Goal: Information Seeking & Learning: Learn about a topic

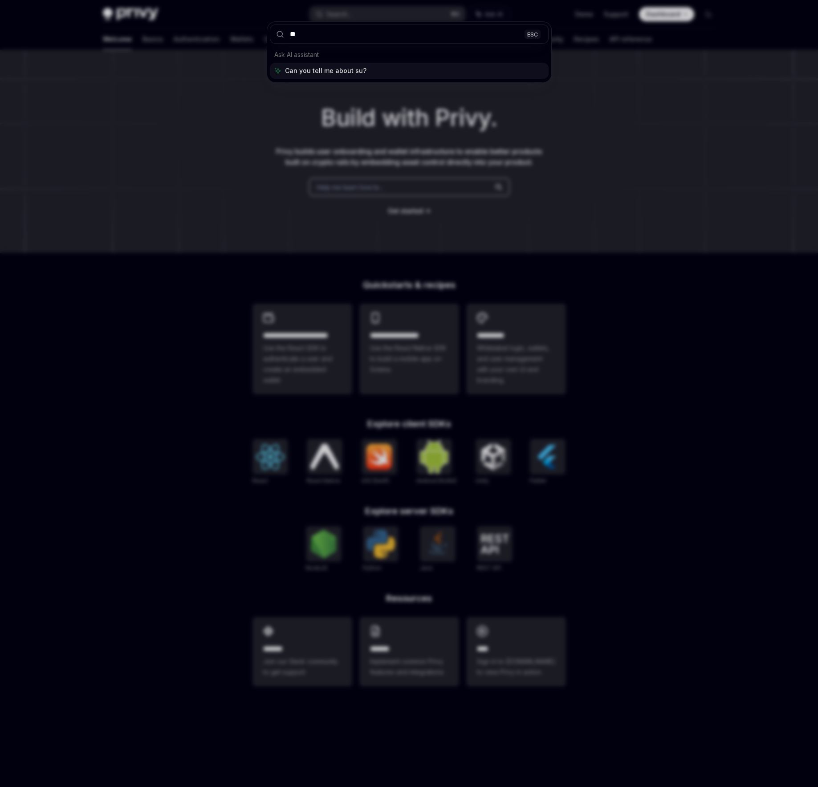
type input "***"
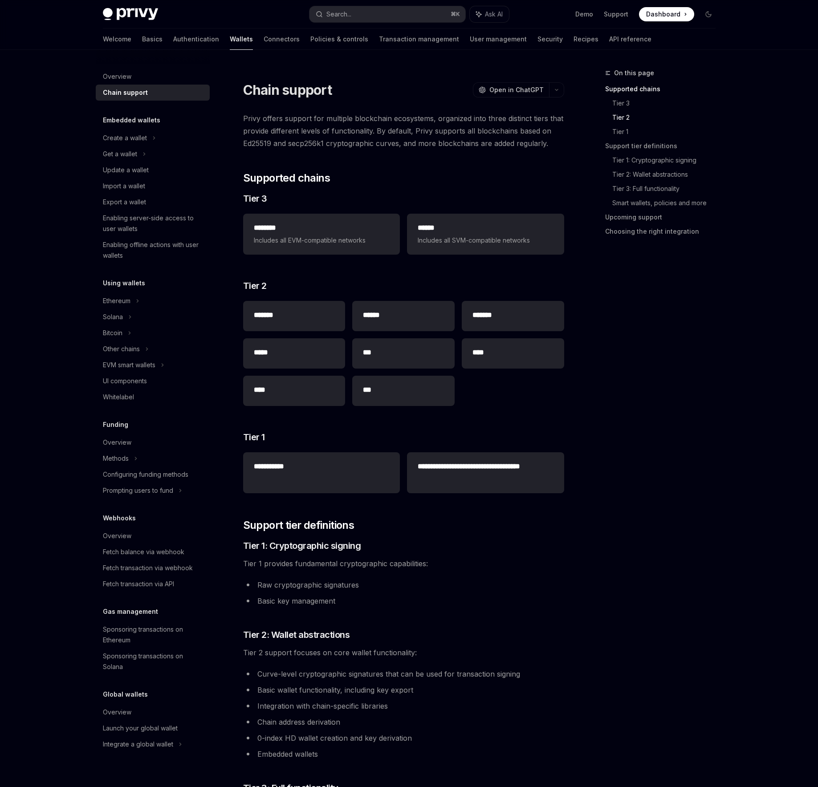
scroll to position [212, 0]
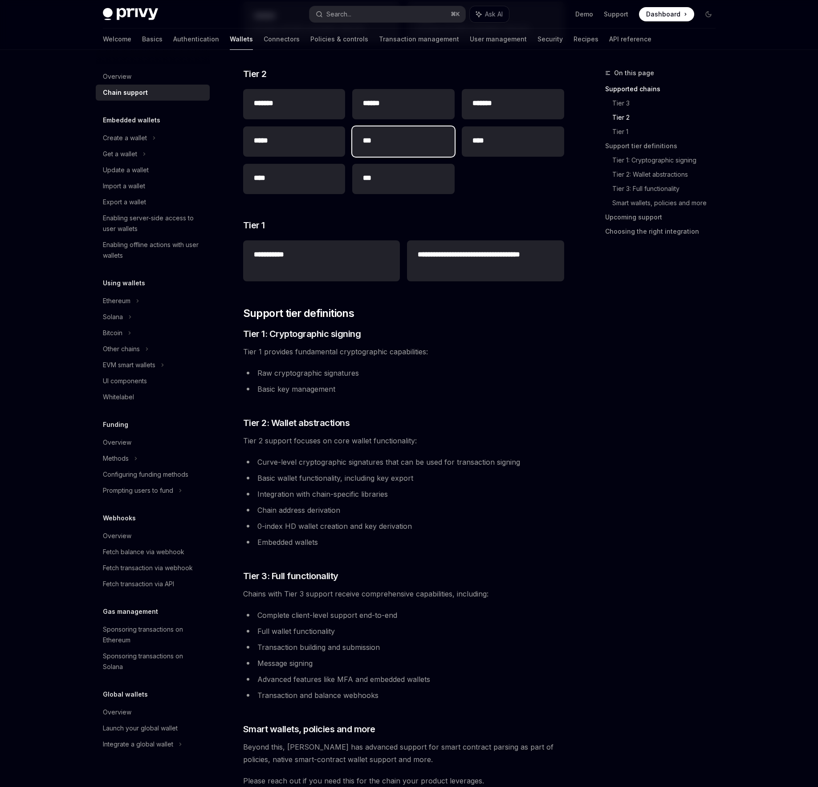
click at [393, 130] on div "***" at bounding box center [403, 141] width 102 height 30
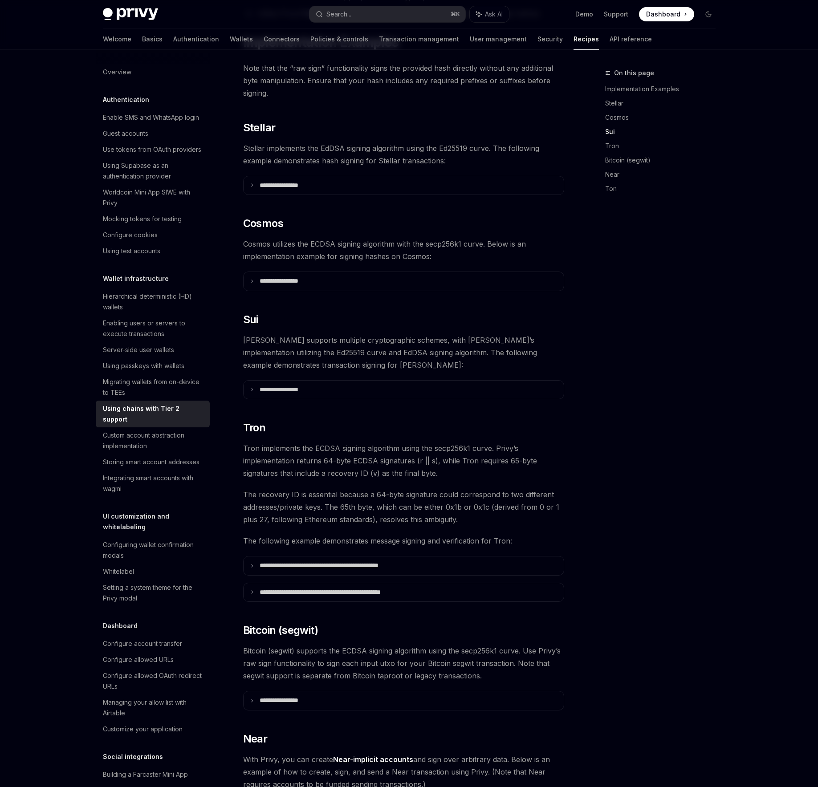
scroll to position [444, 0]
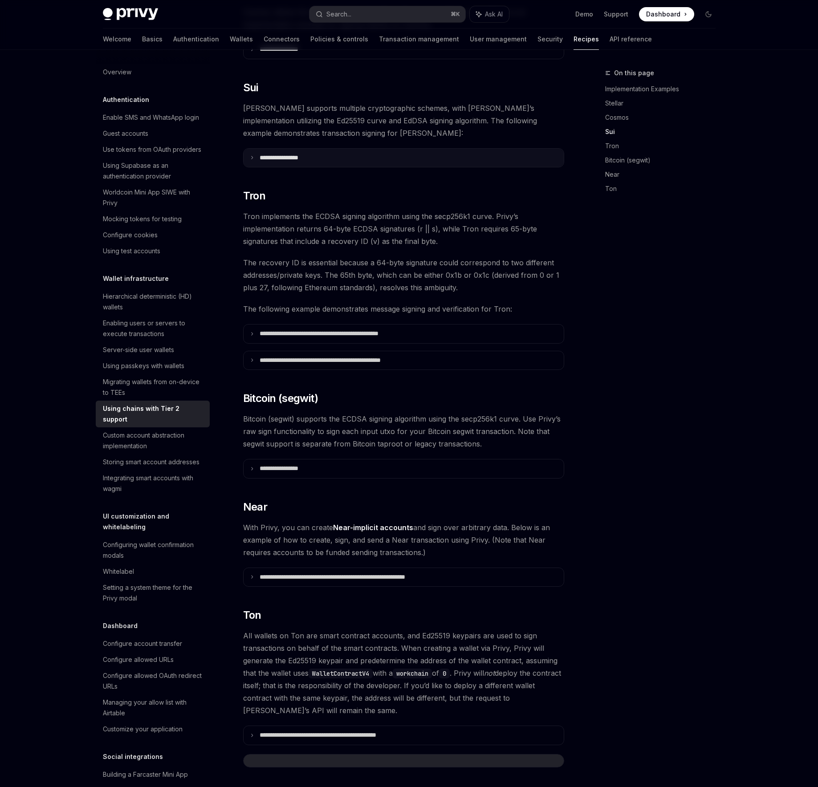
click at [289, 154] on p "**********" at bounding box center [290, 158] width 61 height 8
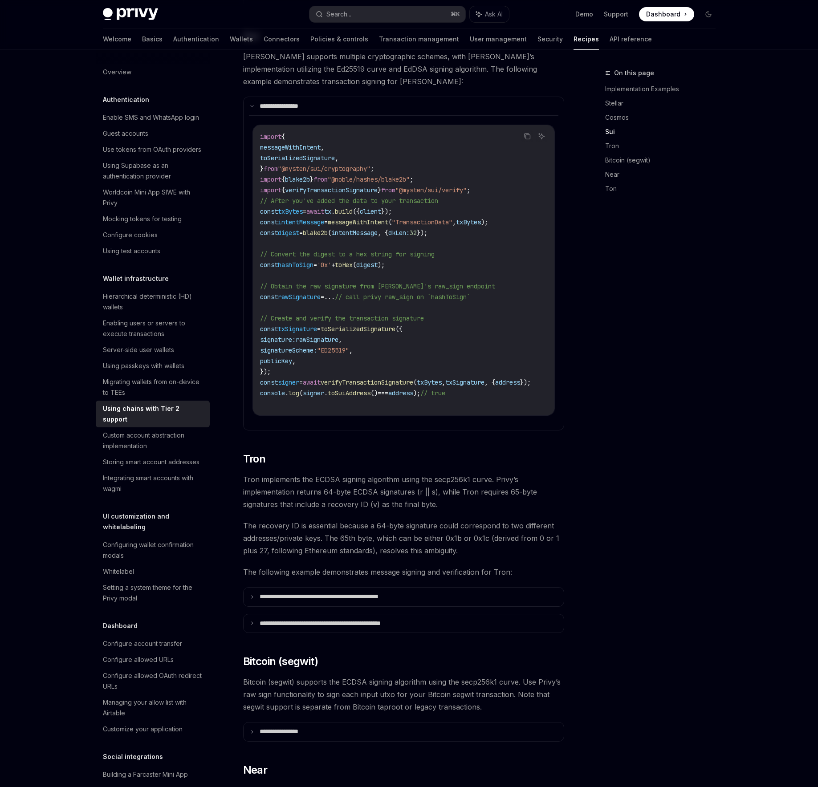
scroll to position [0, 0]
click at [142, 37] on link "Basics" at bounding box center [152, 39] width 20 height 21
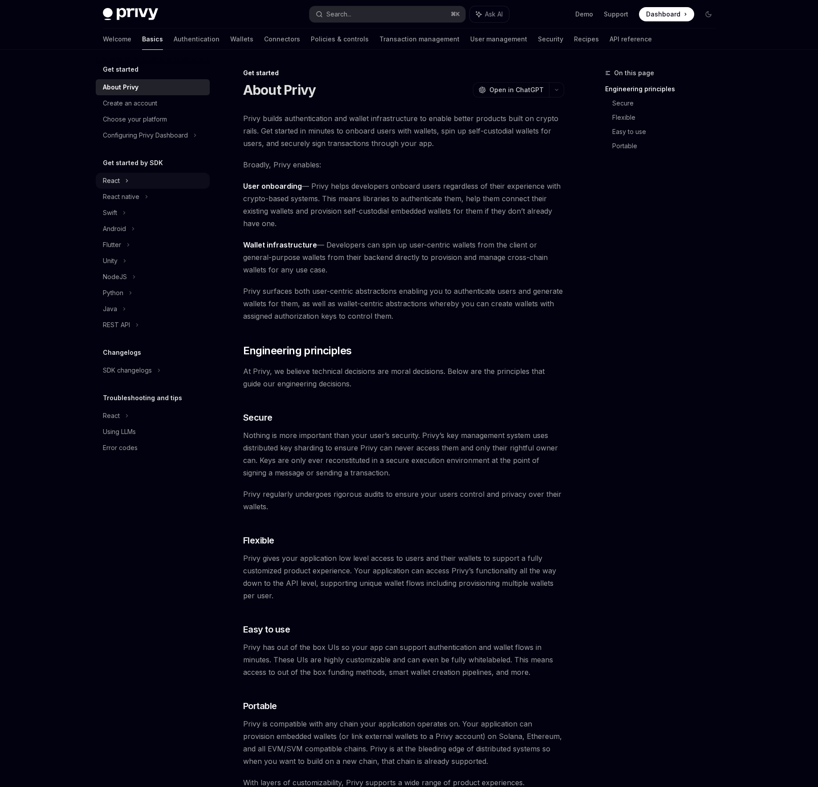
click at [122, 183] on div "React" at bounding box center [153, 181] width 114 height 16
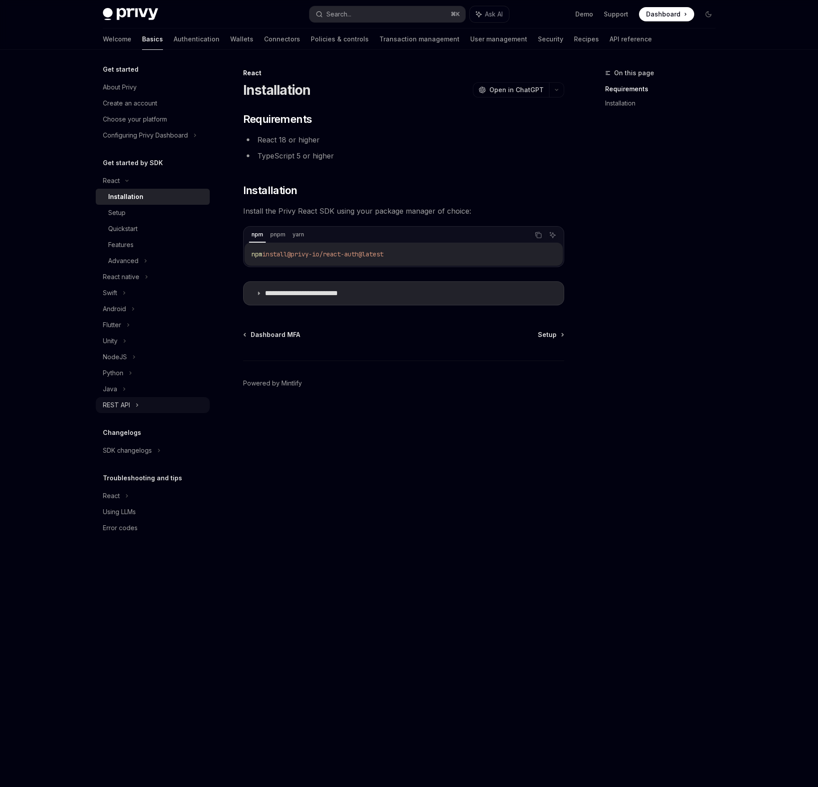
click at [135, 408] on icon at bounding box center [137, 405] width 4 height 11
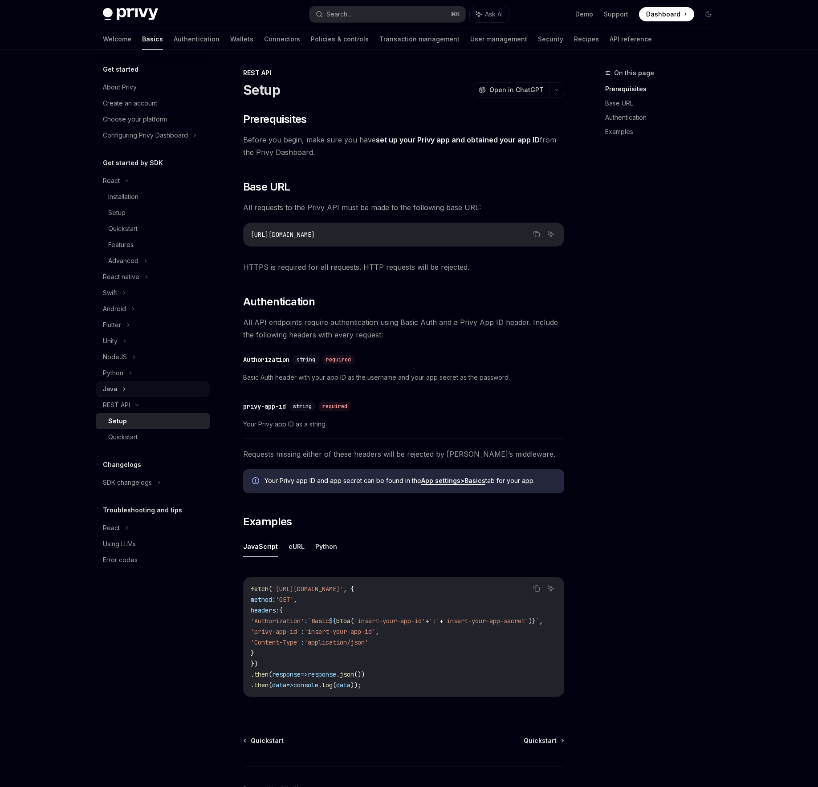
click at [116, 391] on div "Java" at bounding box center [110, 389] width 14 height 11
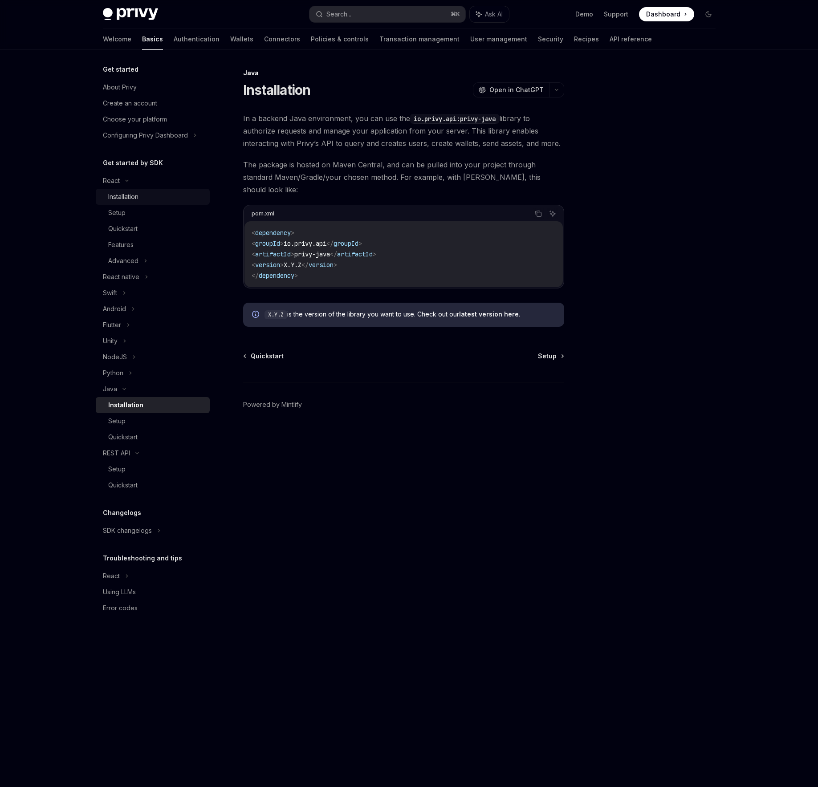
click at [125, 195] on div "Installation" at bounding box center [123, 197] width 30 height 11
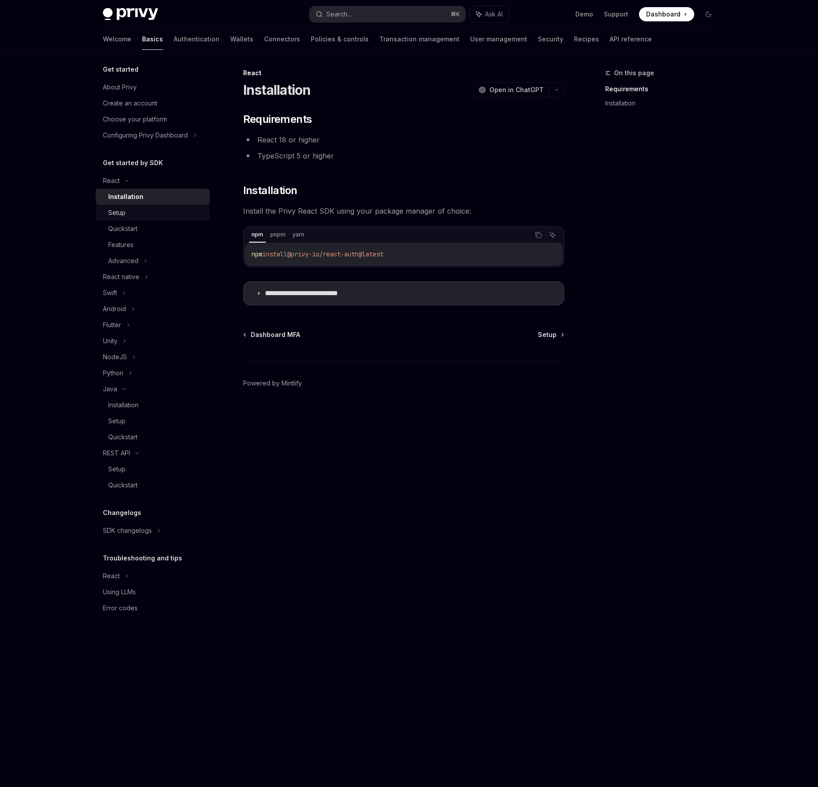
click at [133, 217] on div "Setup" at bounding box center [156, 213] width 96 height 11
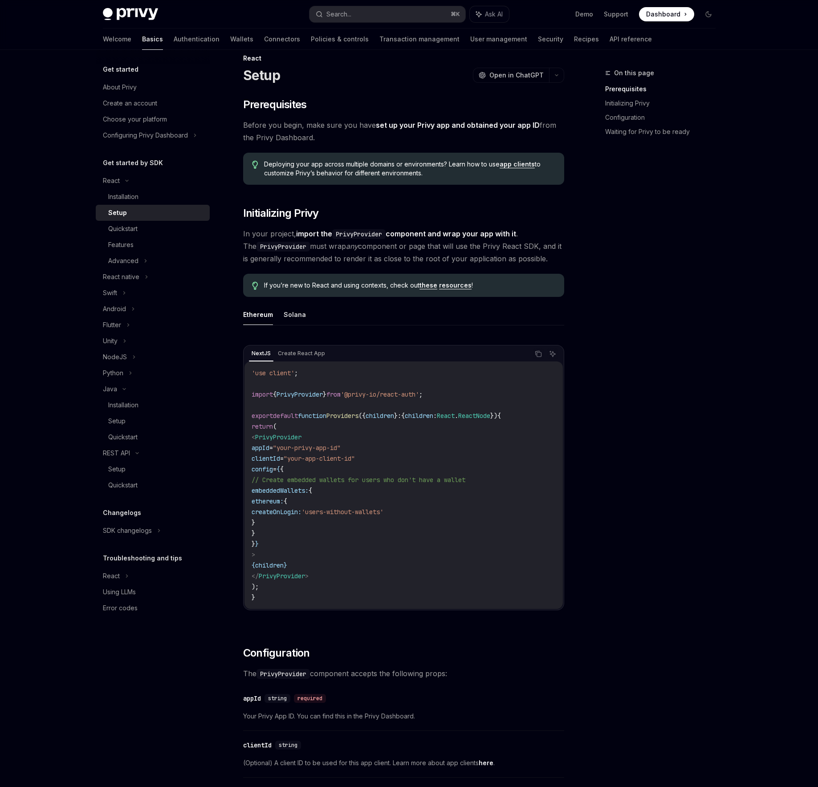
scroll to position [30, 0]
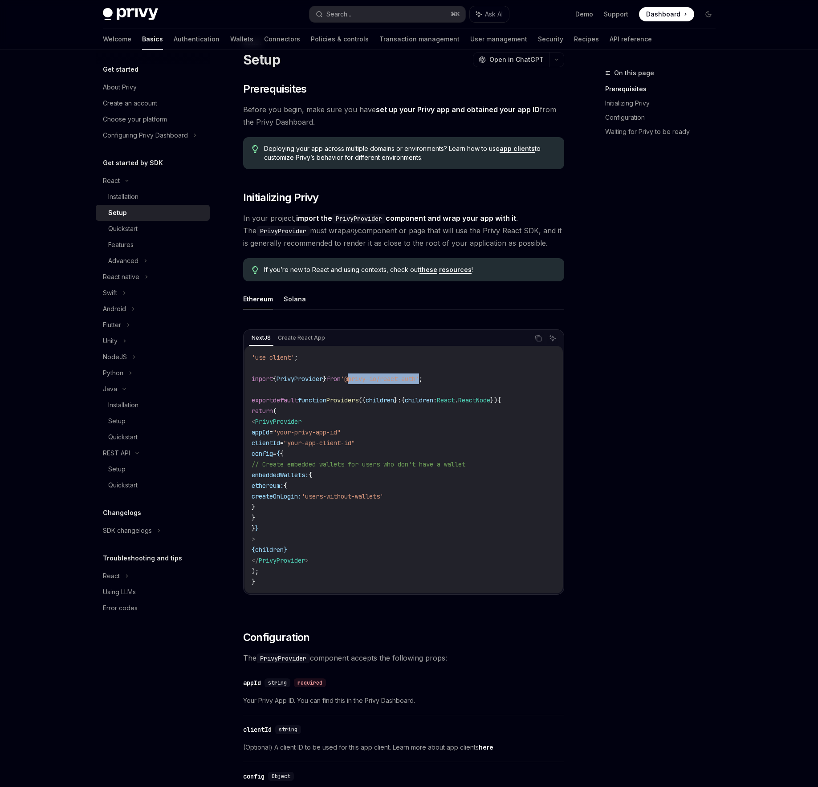
drag, startPoint x: 361, startPoint y: 379, endPoint x: 434, endPoint y: 377, distance: 73.1
click at [419, 377] on span "'@privy-io/react-auth'" at bounding box center [380, 379] width 78 height 8
copy span "@privy-io/react-auth"
click at [321, 381] on span "PrivyProvider" at bounding box center [300, 379] width 46 height 8
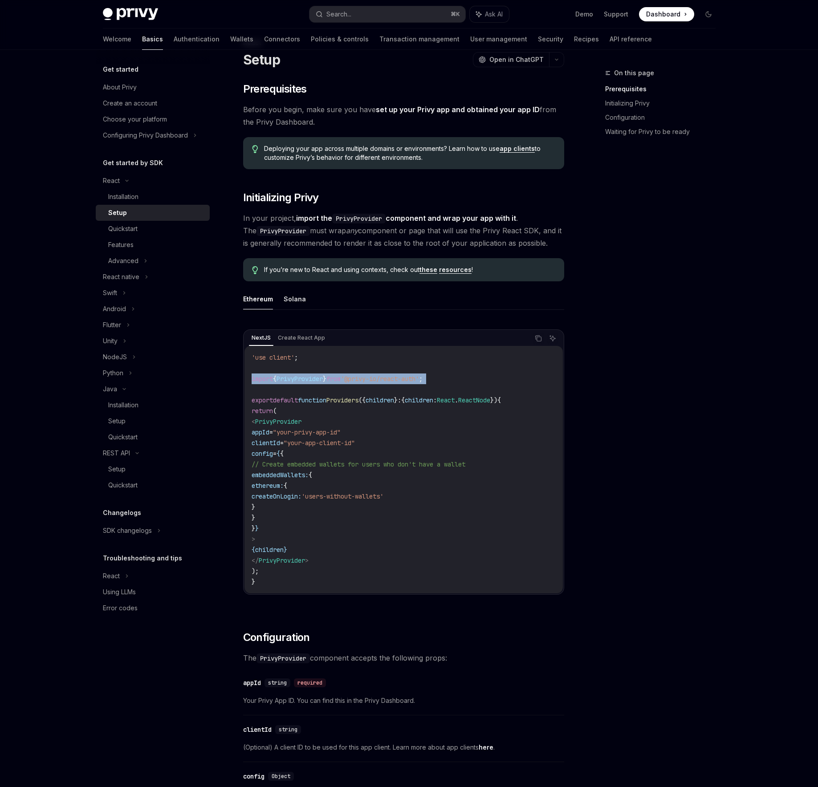
click at [321, 381] on span "PrivyProvider" at bounding box center [300, 379] width 46 height 8
copy code "import { PrivyProvider } from '@privy-io/react-auth' ;"
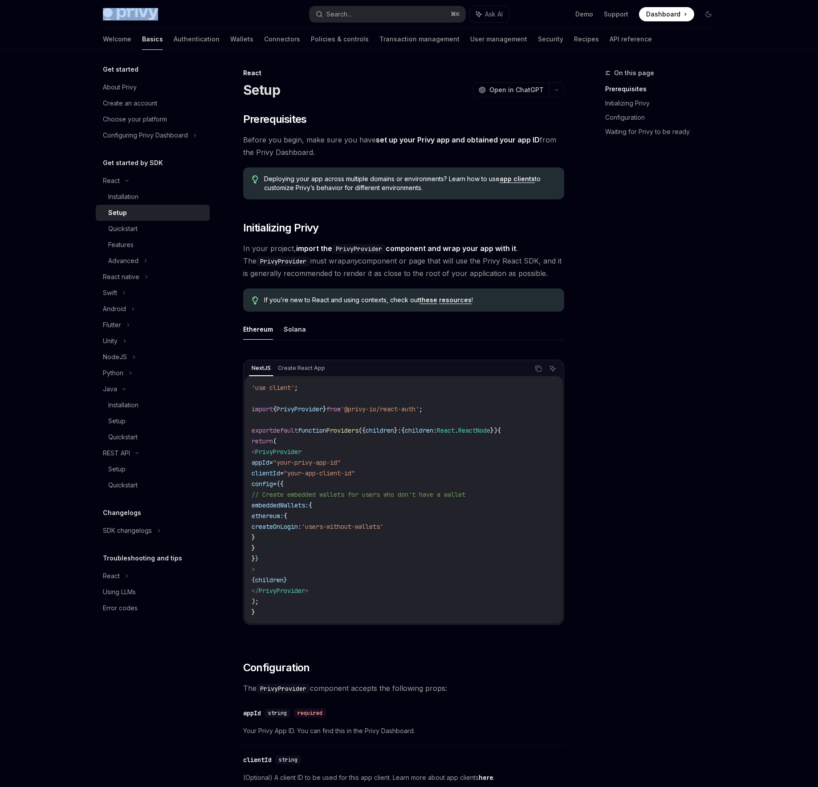
drag, startPoint x: 164, startPoint y: 15, endPoint x: 117, endPoint y: 15, distance: 47.2
click at [117, 15] on div "Privy Docs home page" at bounding box center [203, 14] width 200 height 12
click at [169, 11] on div "Privy Docs home page" at bounding box center [203, 14] width 200 height 12
drag, startPoint x: 167, startPoint y: 12, endPoint x: 126, endPoint y: 12, distance: 40.5
click at [126, 12] on div "Privy Docs home page" at bounding box center [203, 14] width 200 height 12
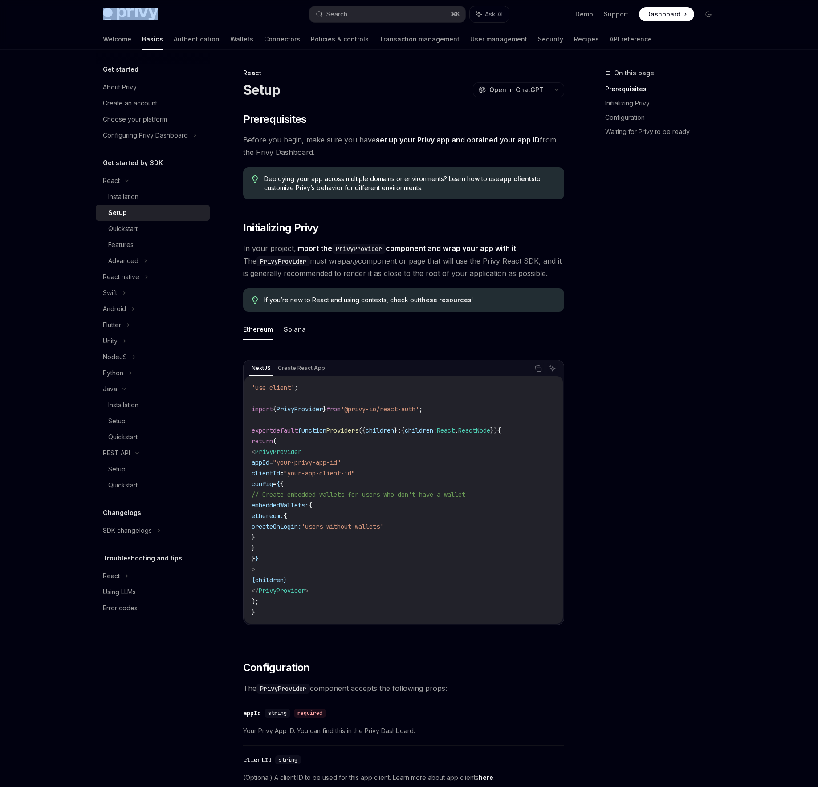
copy img
click at [230, 40] on link "Wallets" at bounding box center [241, 39] width 23 height 21
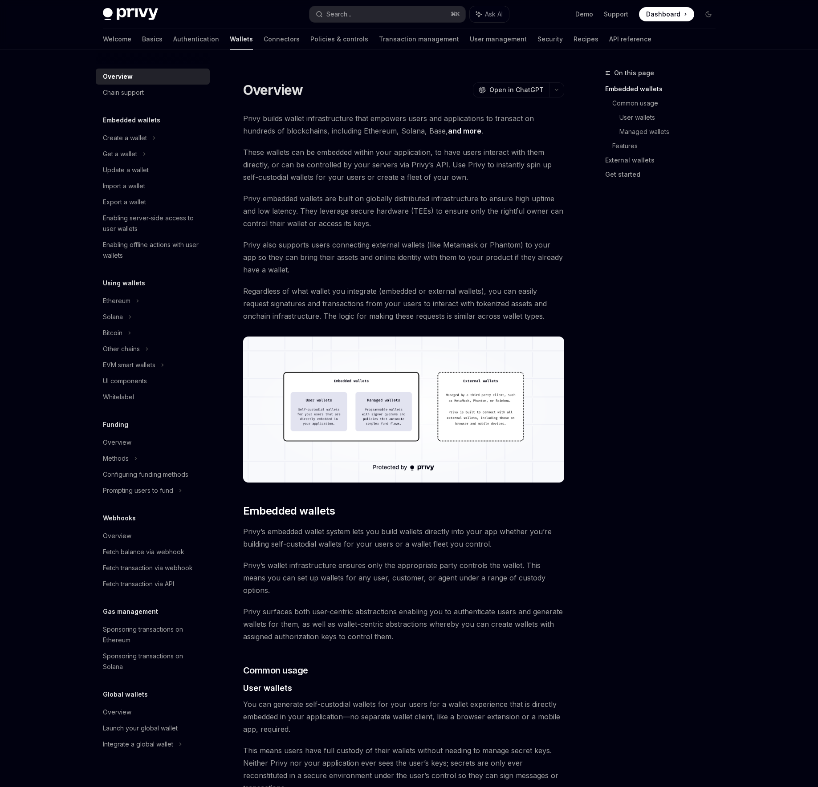
click at [152, 120] on h5 "Embedded wallets" at bounding box center [131, 120] width 57 height 11
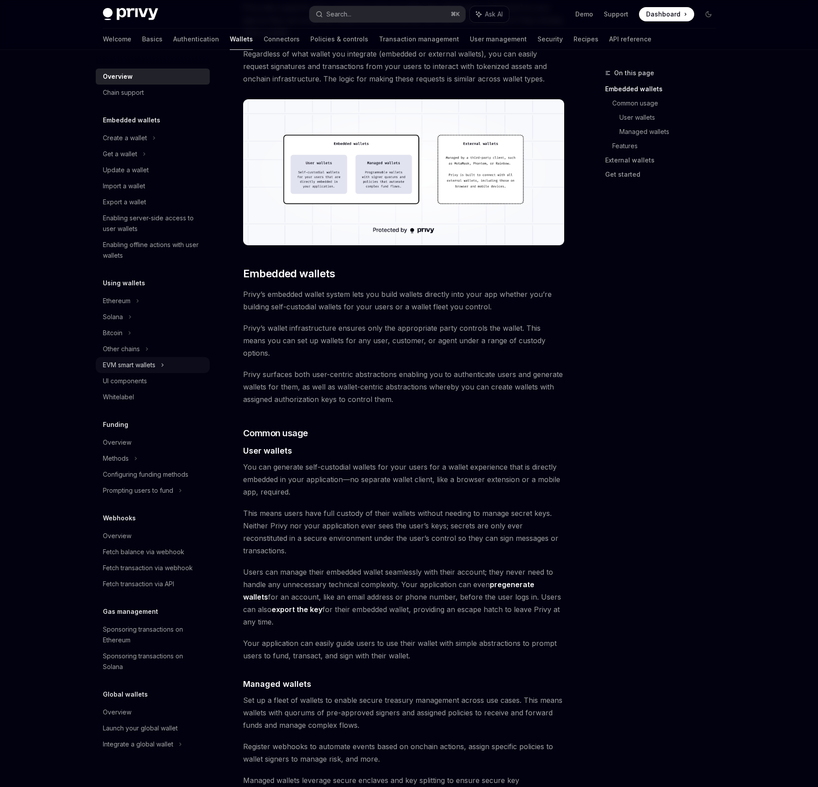
scroll to position [347, 0]
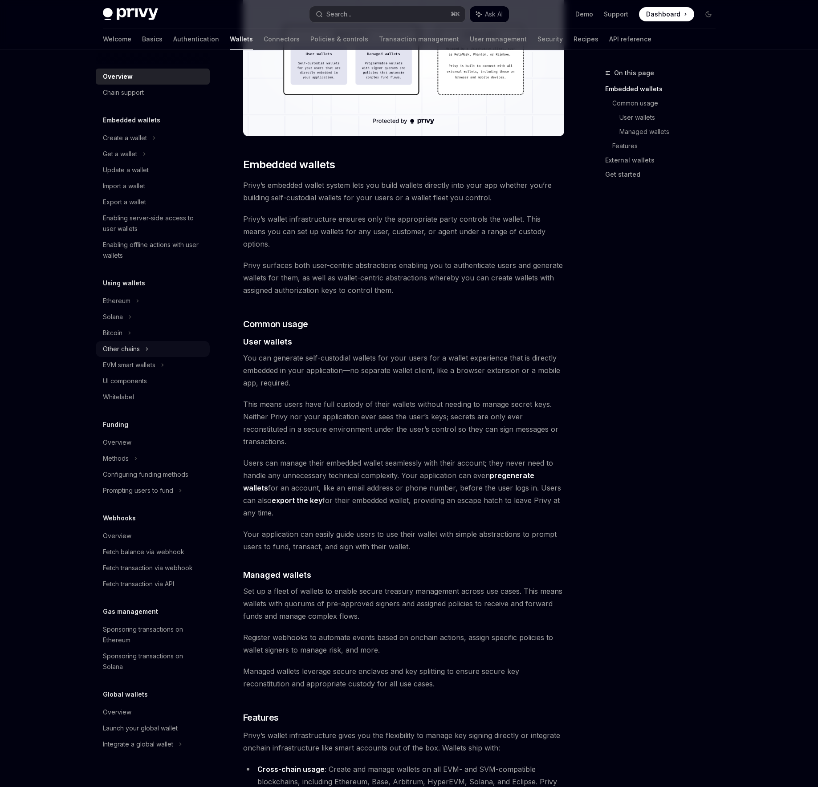
click at [148, 351] on icon at bounding box center [147, 349] width 4 height 11
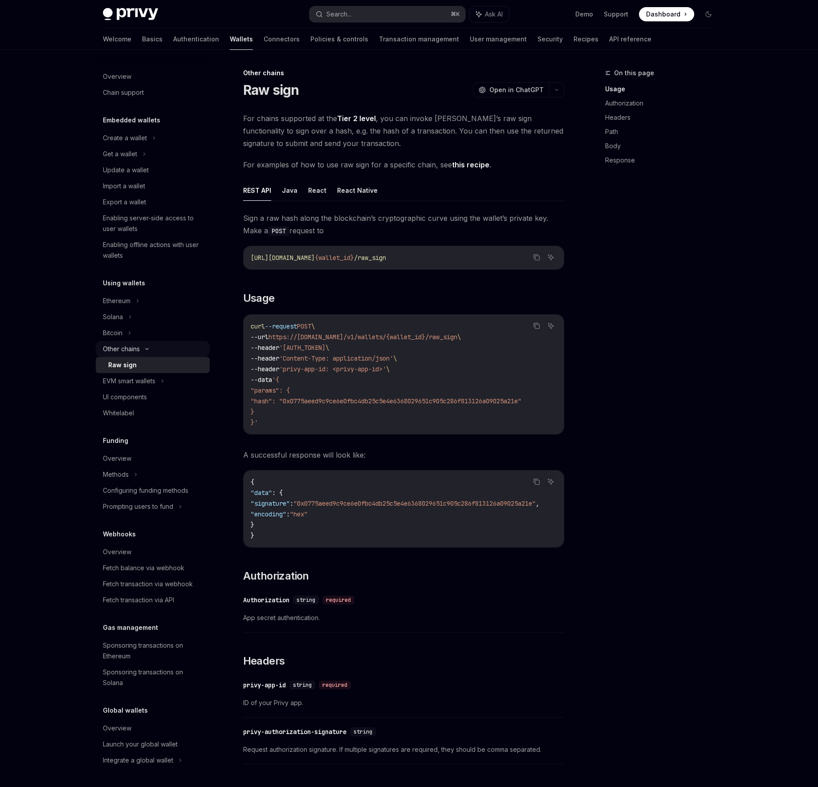
click at [132, 353] on div "Other chains" at bounding box center [121, 349] width 37 height 11
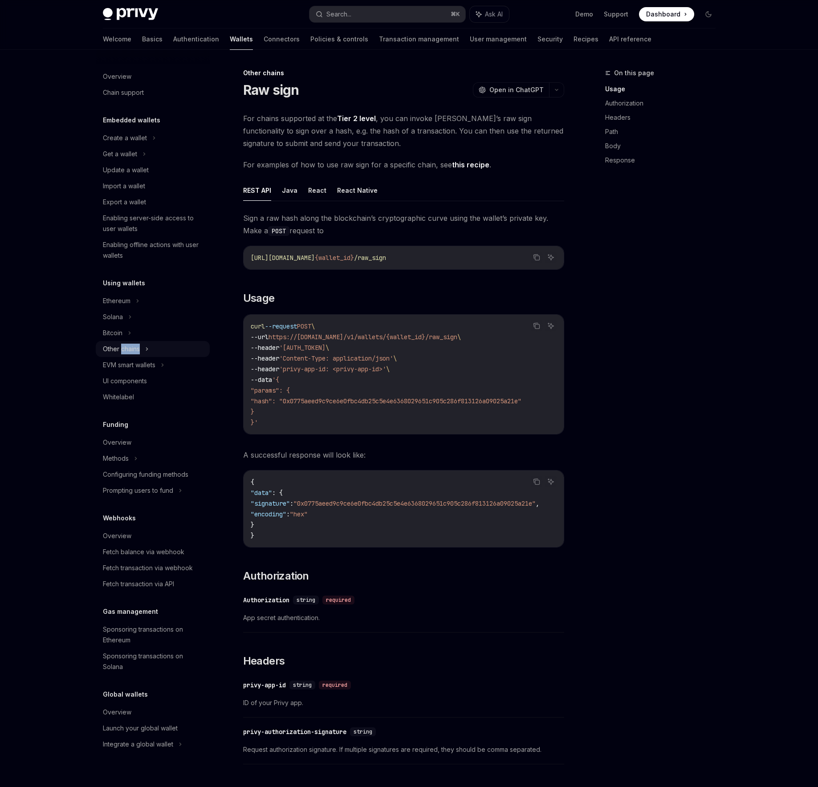
click at [132, 353] on div "Other chains" at bounding box center [121, 349] width 37 height 11
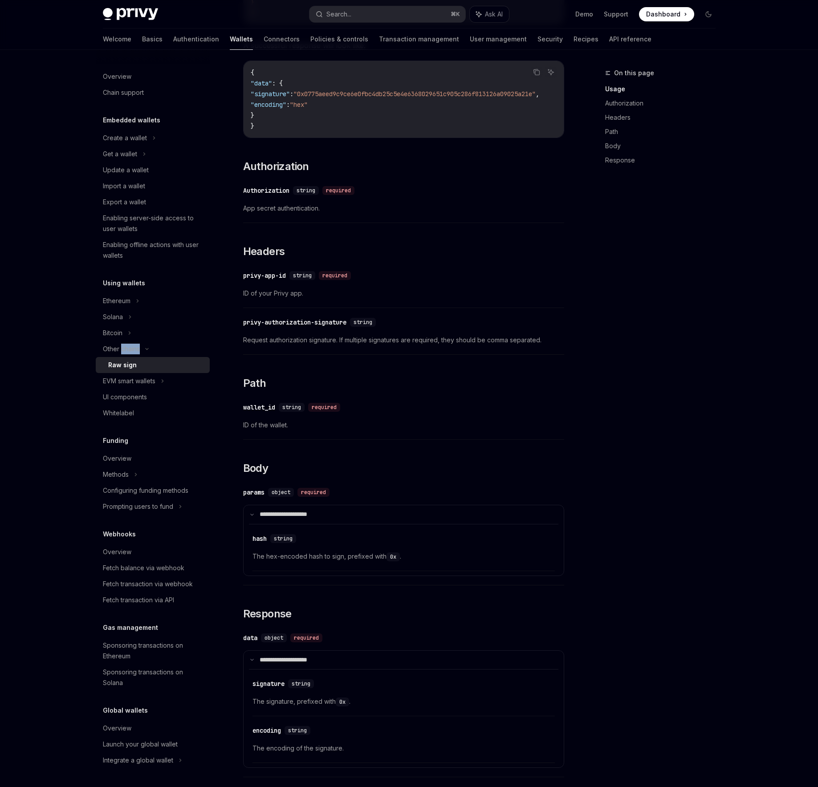
scroll to position [697, 0]
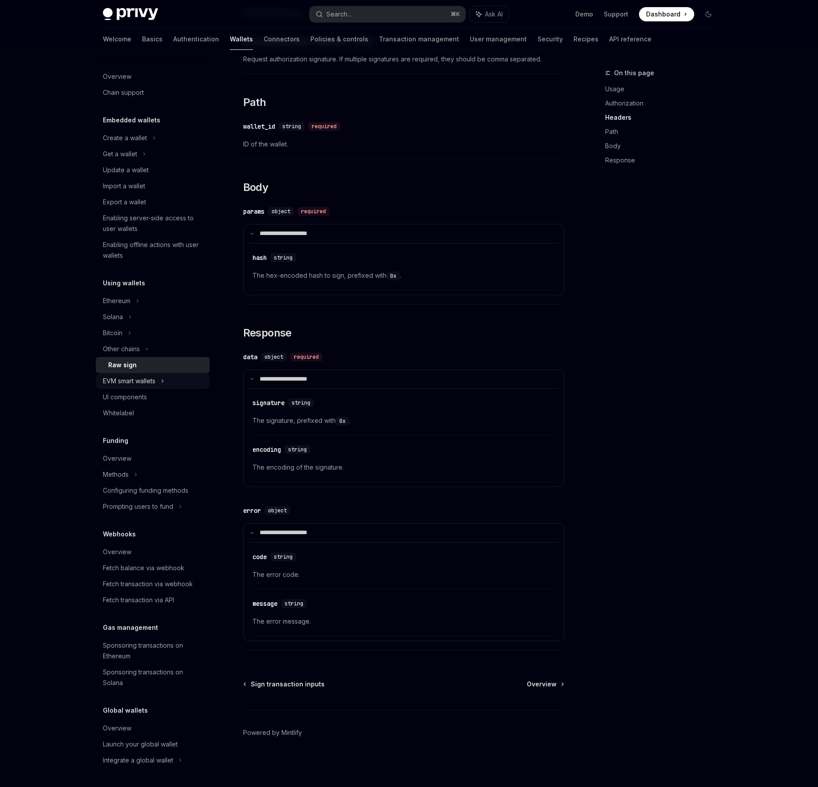
click at [155, 382] on div "EVM smart wallets" at bounding box center [129, 381] width 53 height 11
type textarea "*"
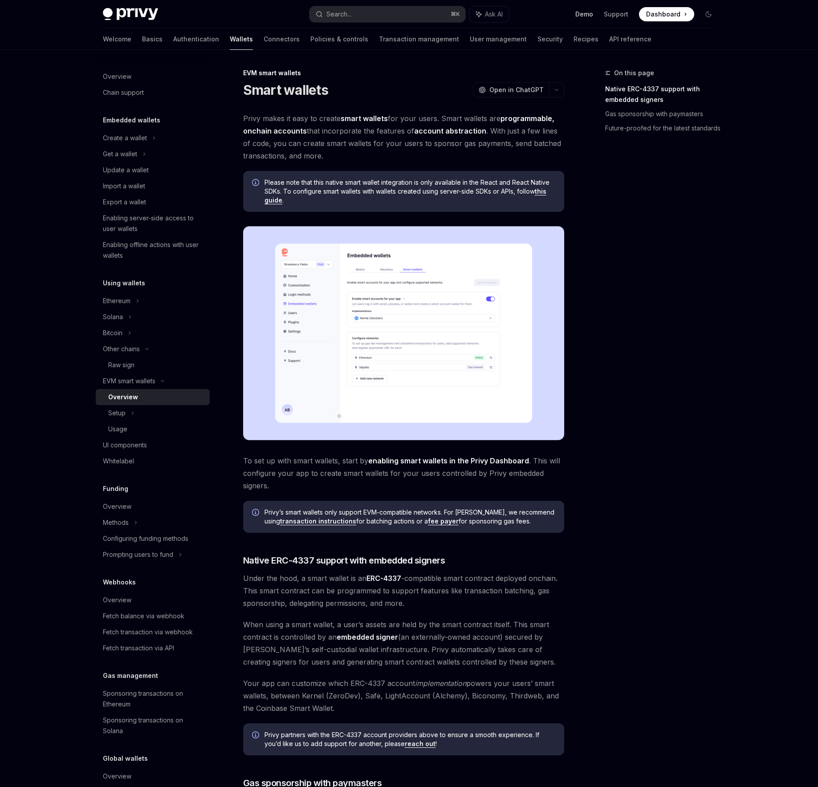
click at [586, 18] on link "Demo" at bounding box center [584, 14] width 18 height 9
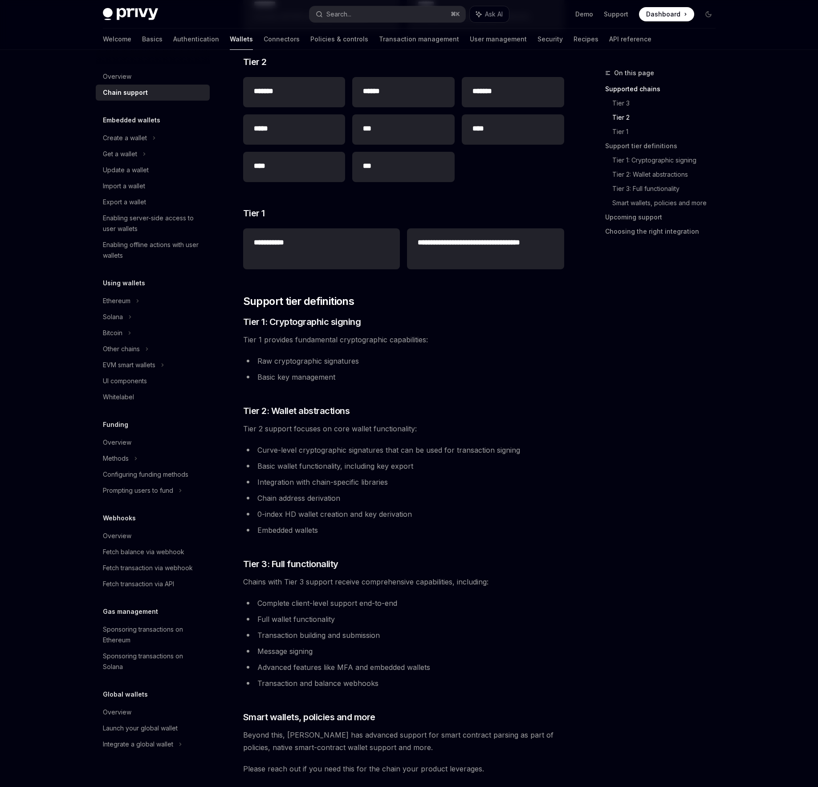
scroll to position [226, 0]
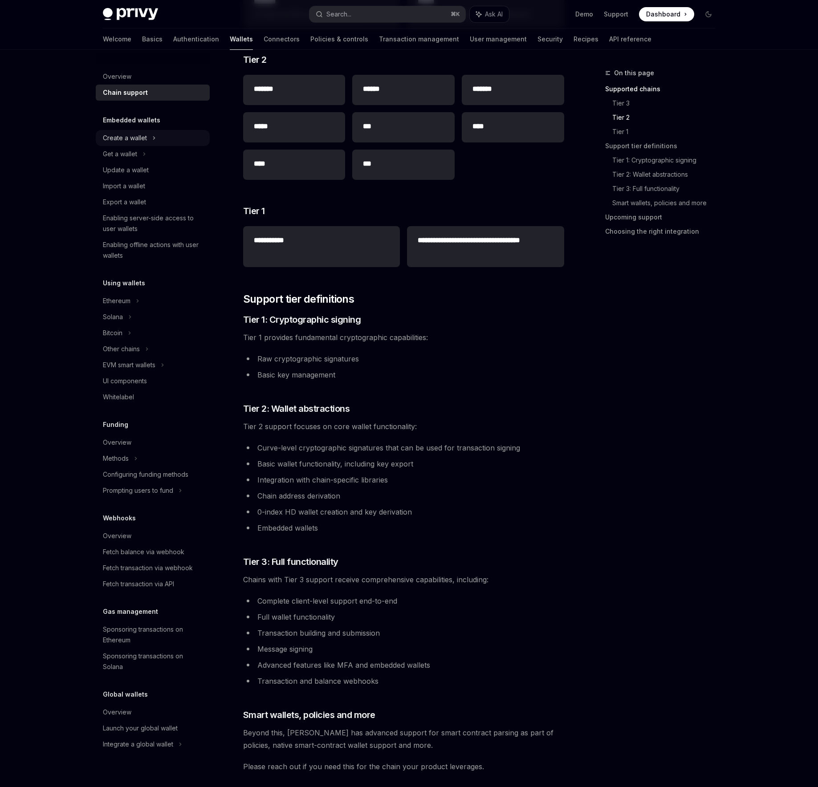
click at [153, 137] on icon at bounding box center [154, 138] width 4 height 11
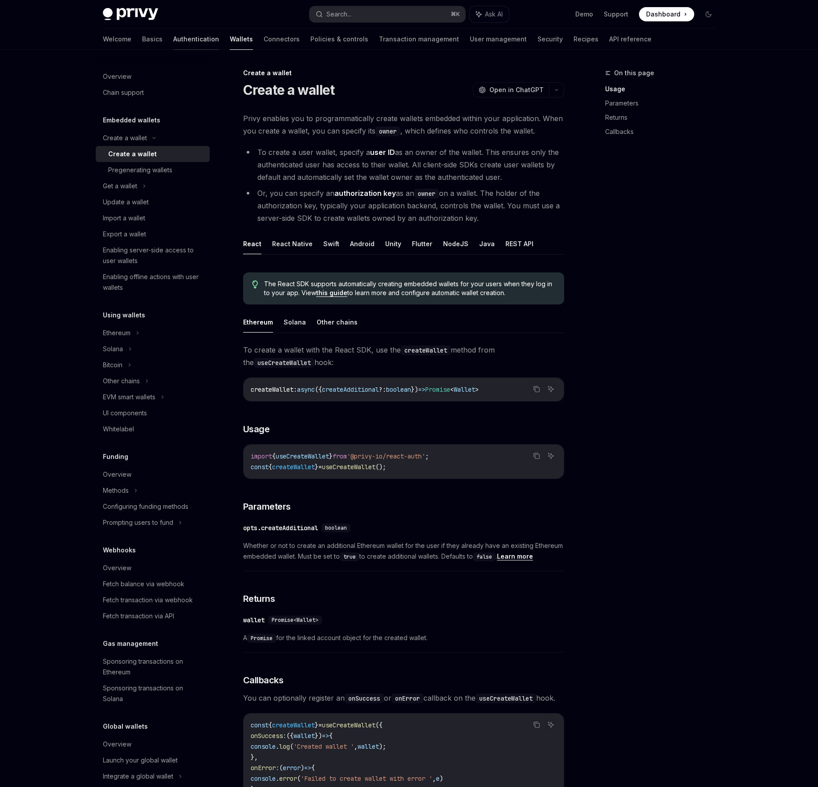
click at [173, 41] on link "Authentication" at bounding box center [196, 39] width 46 height 21
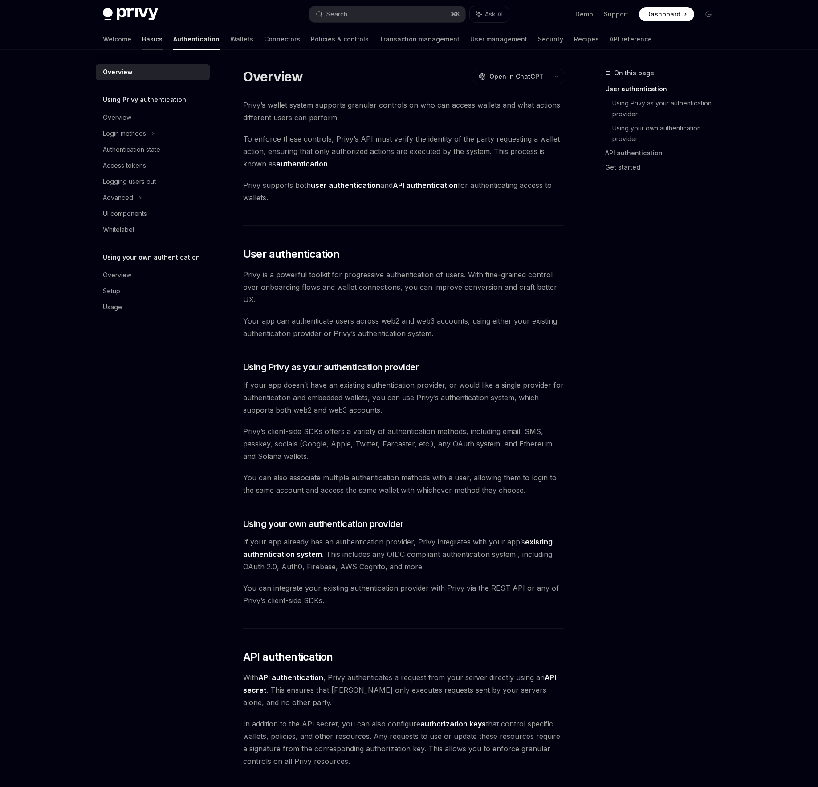
click at [142, 42] on link "Basics" at bounding box center [152, 39] width 20 height 21
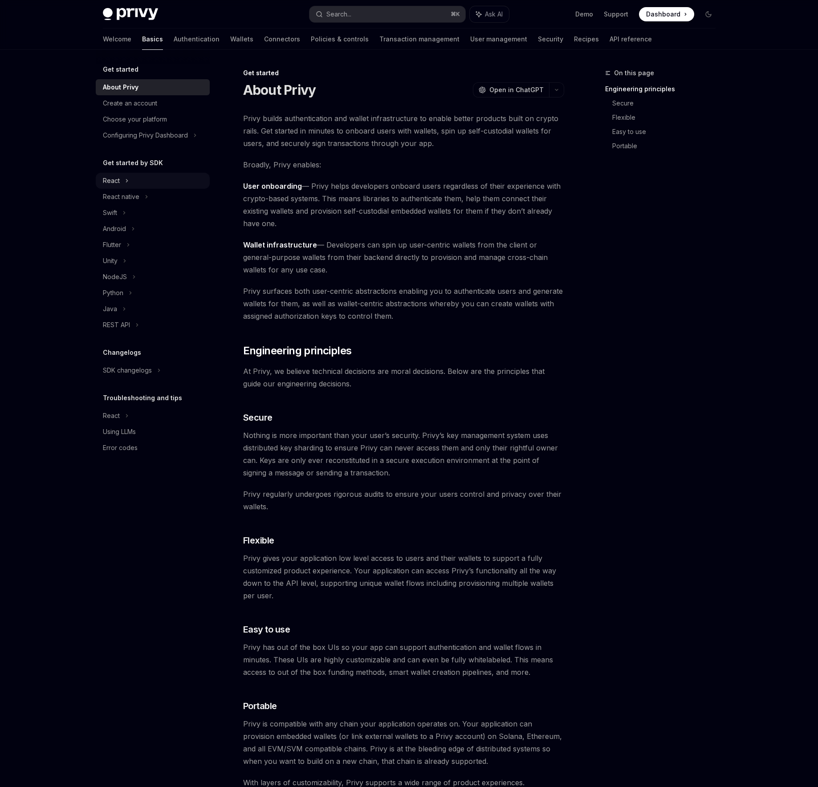
click at [118, 183] on div "React" at bounding box center [111, 180] width 17 height 11
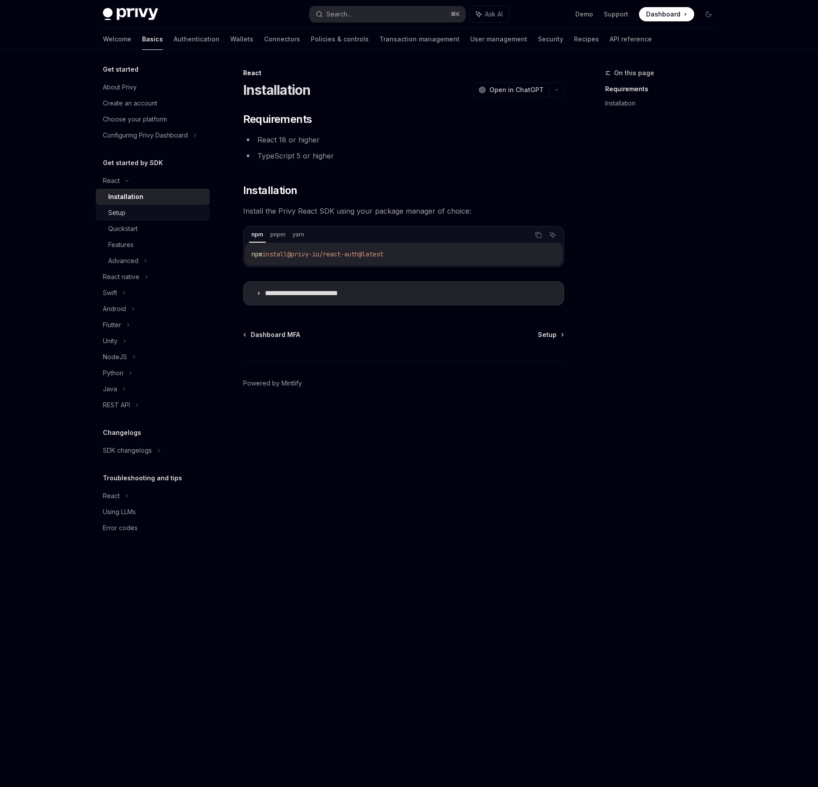
click at [134, 215] on div "Setup" at bounding box center [156, 213] width 96 height 11
type textarea "*"
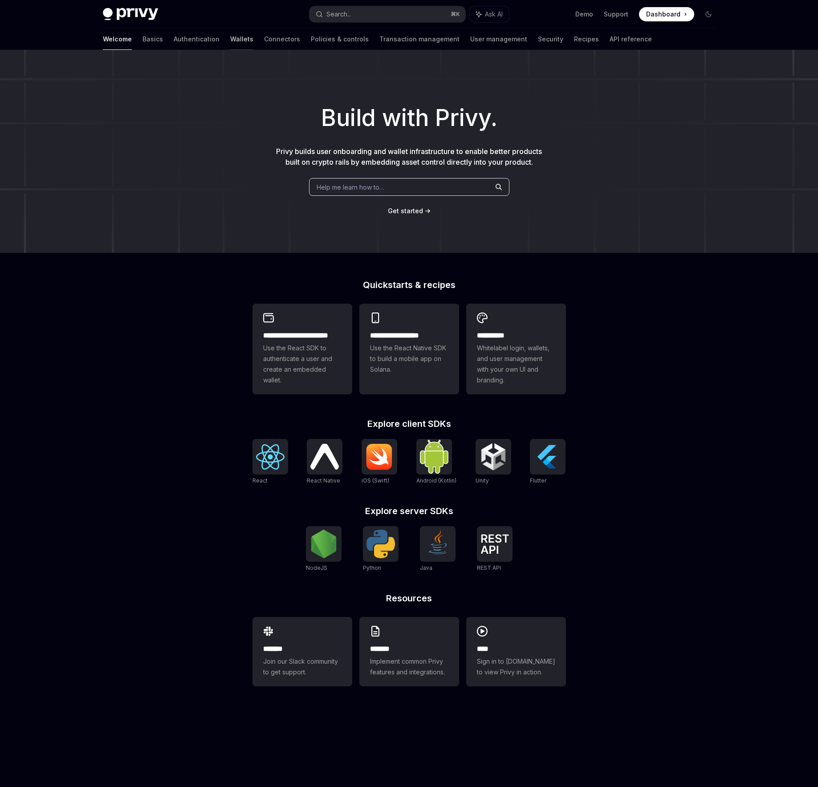
click at [230, 42] on link "Wallets" at bounding box center [241, 39] width 23 height 21
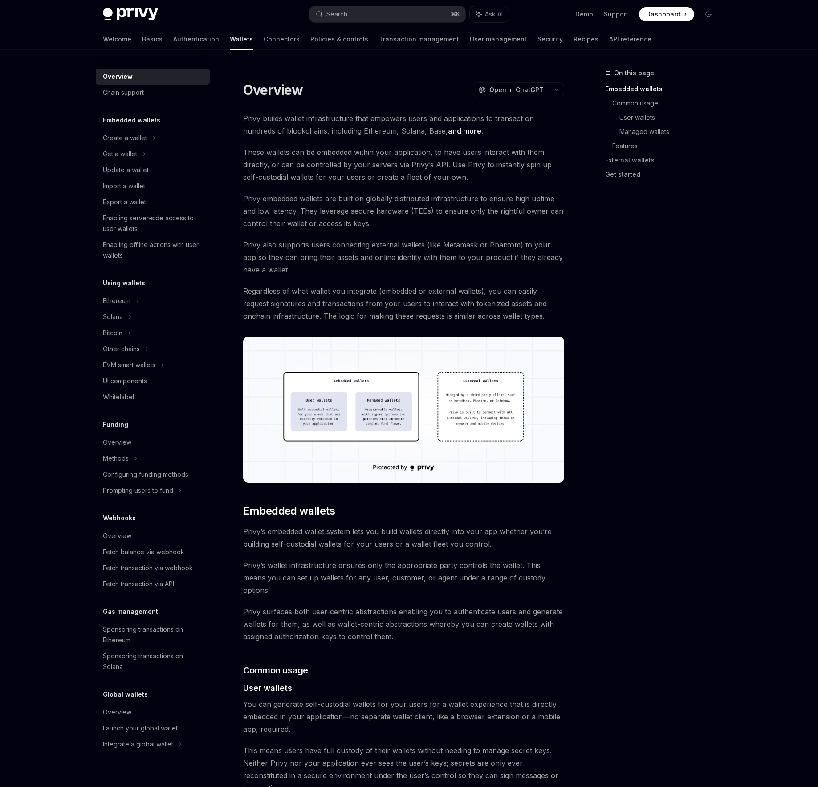
click at [154, 120] on h5 "Embedded wallets" at bounding box center [131, 120] width 57 height 11
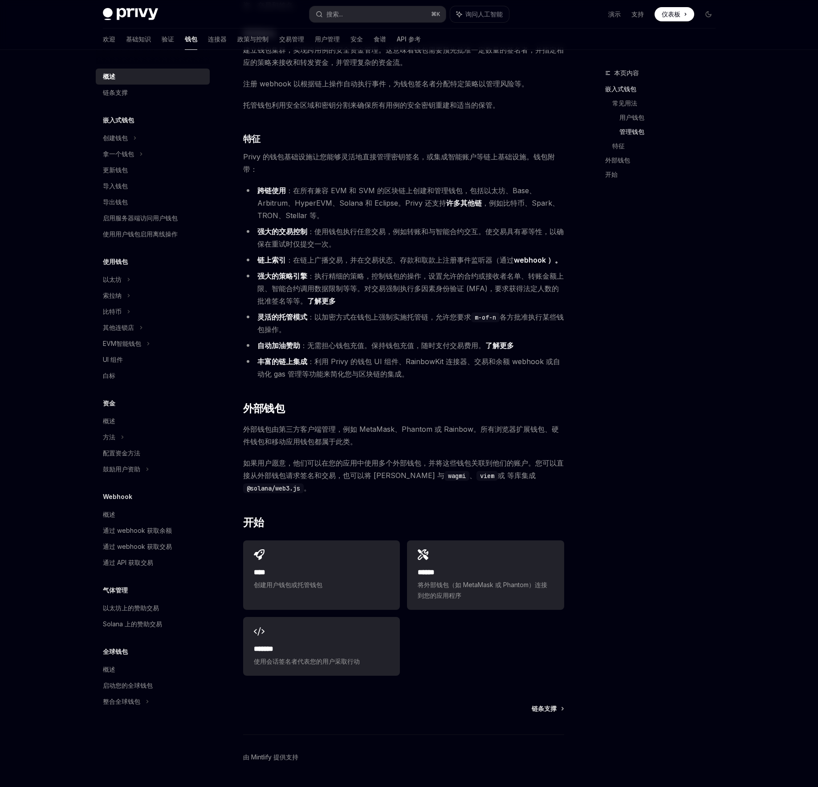
scroll to position [763, 0]
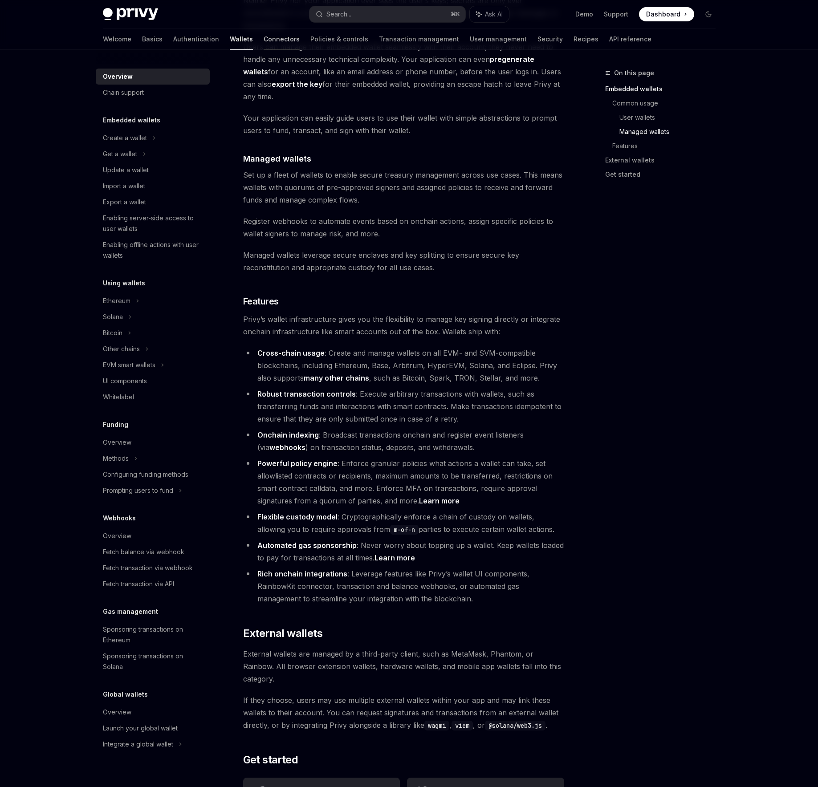
click at [264, 38] on link "Connectors" at bounding box center [282, 39] width 36 height 21
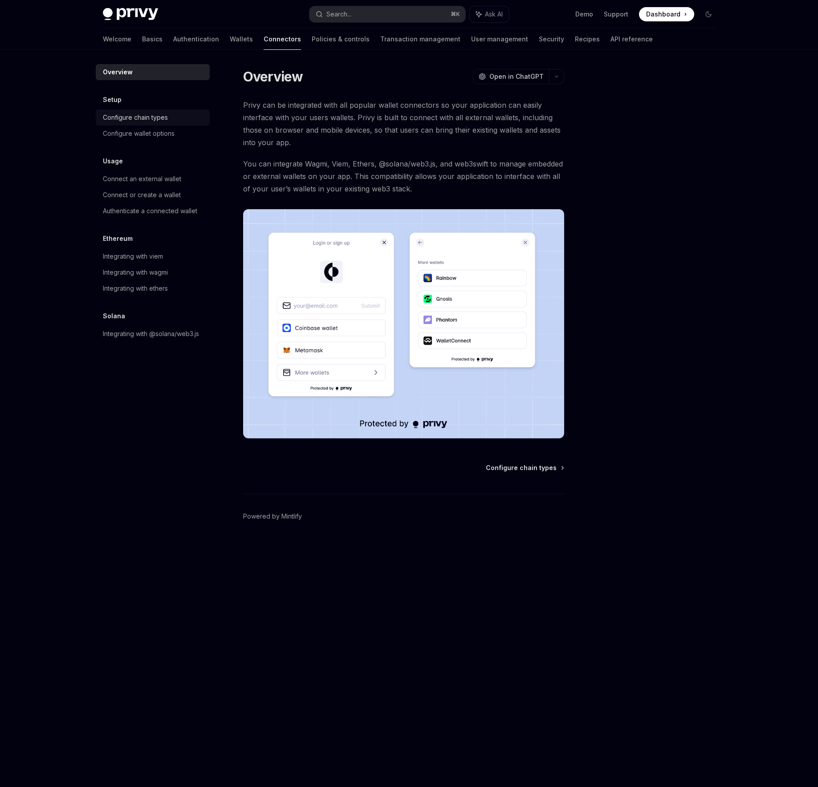
click at [160, 120] on div "Configure chain types" at bounding box center [135, 117] width 65 height 11
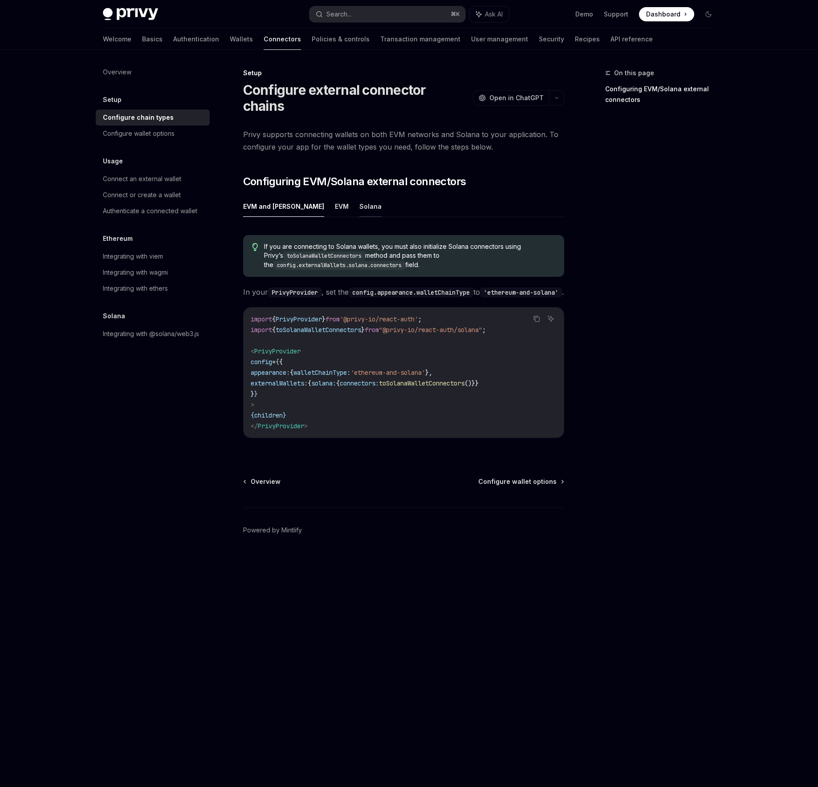
click at [359, 196] on button "Solana" at bounding box center [370, 206] width 22 height 21
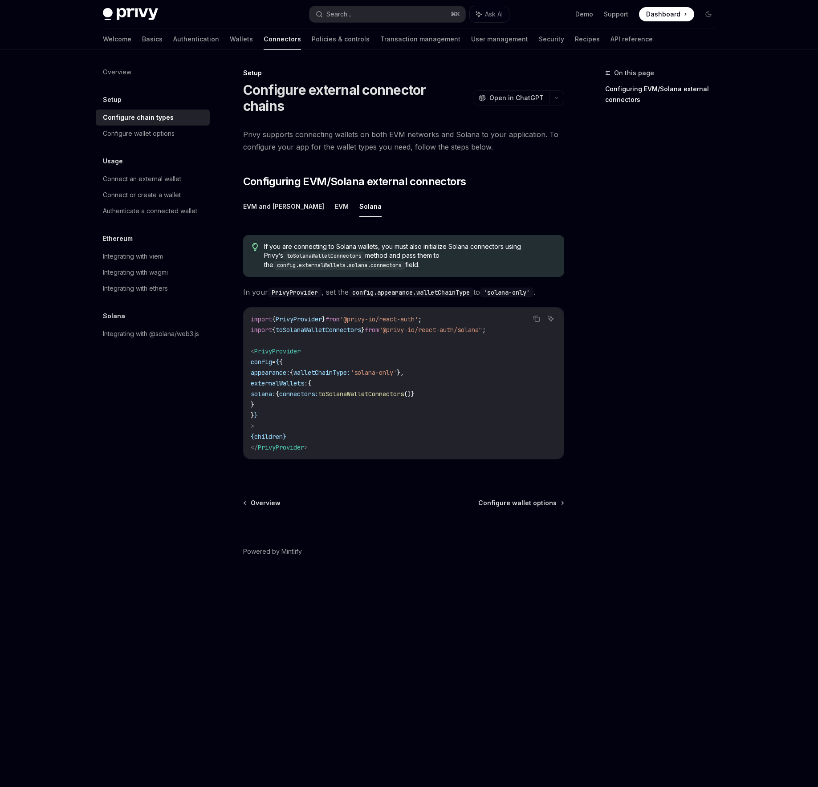
click at [298, 196] on ul "EVM and Solana EVM Solana" at bounding box center [403, 206] width 321 height 21
click at [277, 196] on button "EVM and Solana" at bounding box center [283, 206] width 81 height 21
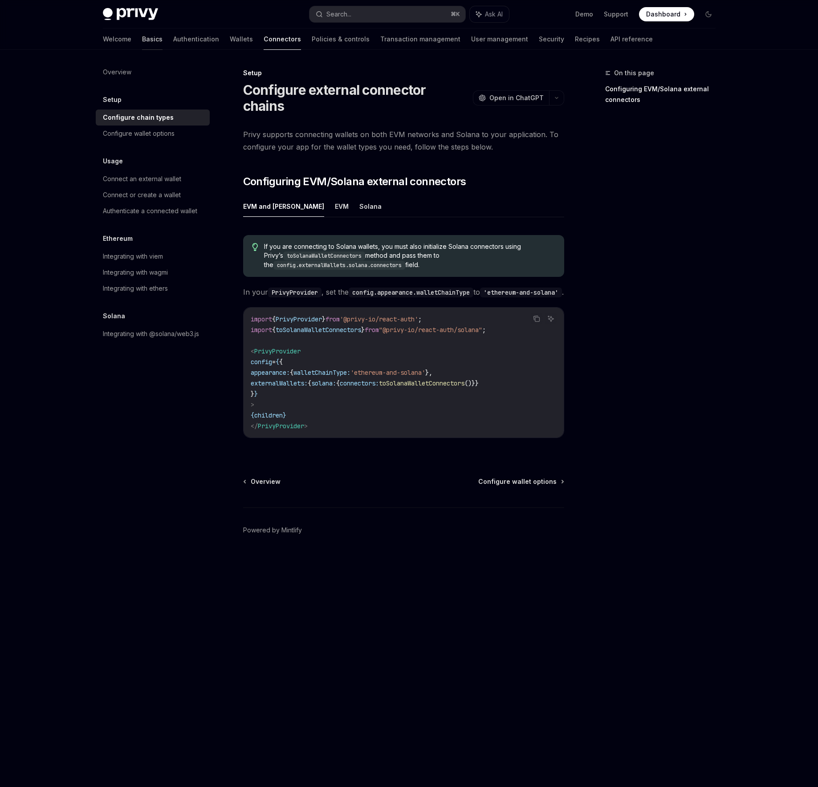
click at [142, 39] on link "Basics" at bounding box center [152, 39] width 20 height 21
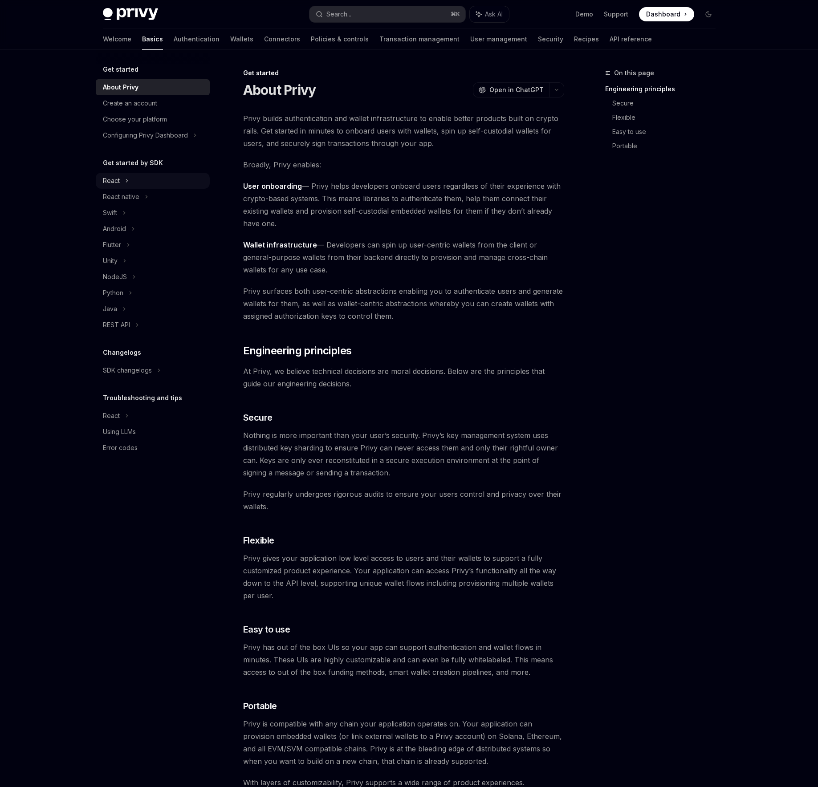
click at [125, 180] on icon at bounding box center [127, 180] width 4 height 11
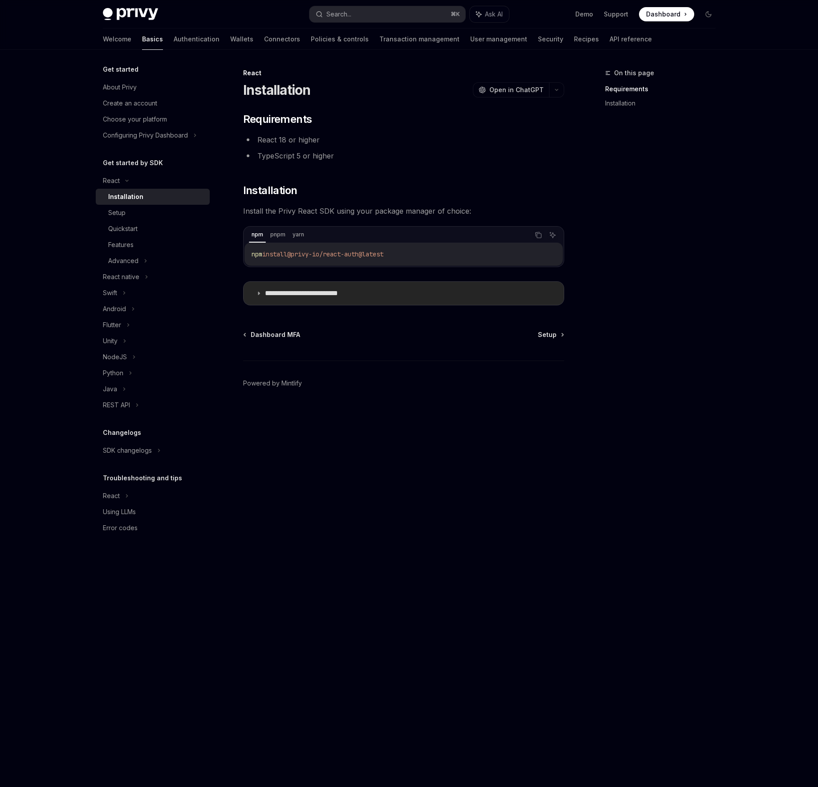
click at [258, 296] on icon at bounding box center [258, 293] width 5 height 5
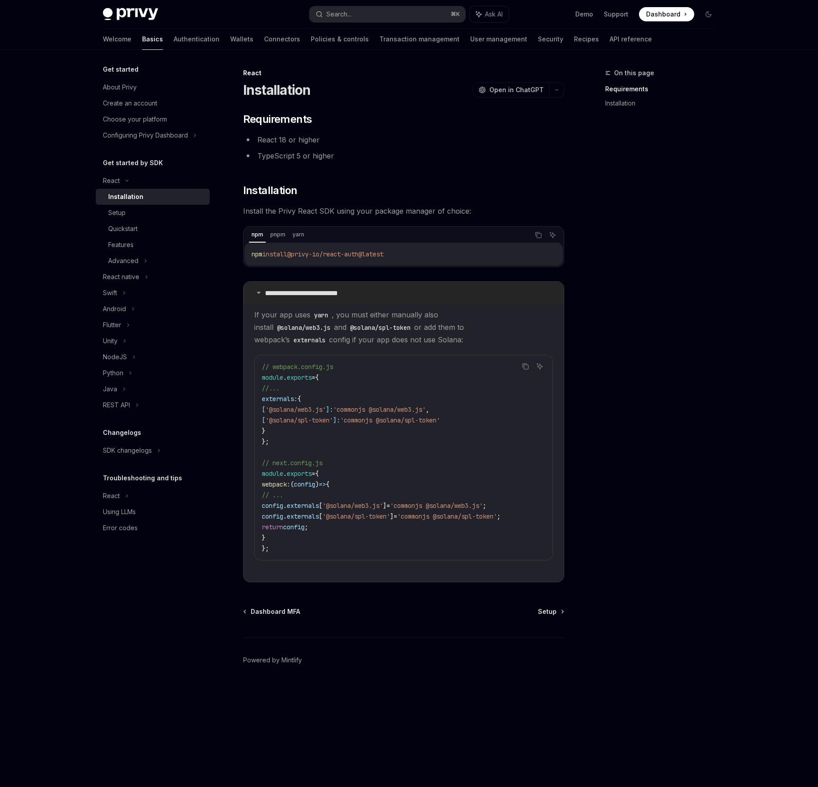
click at [258, 296] on summary "**********" at bounding box center [404, 293] width 320 height 23
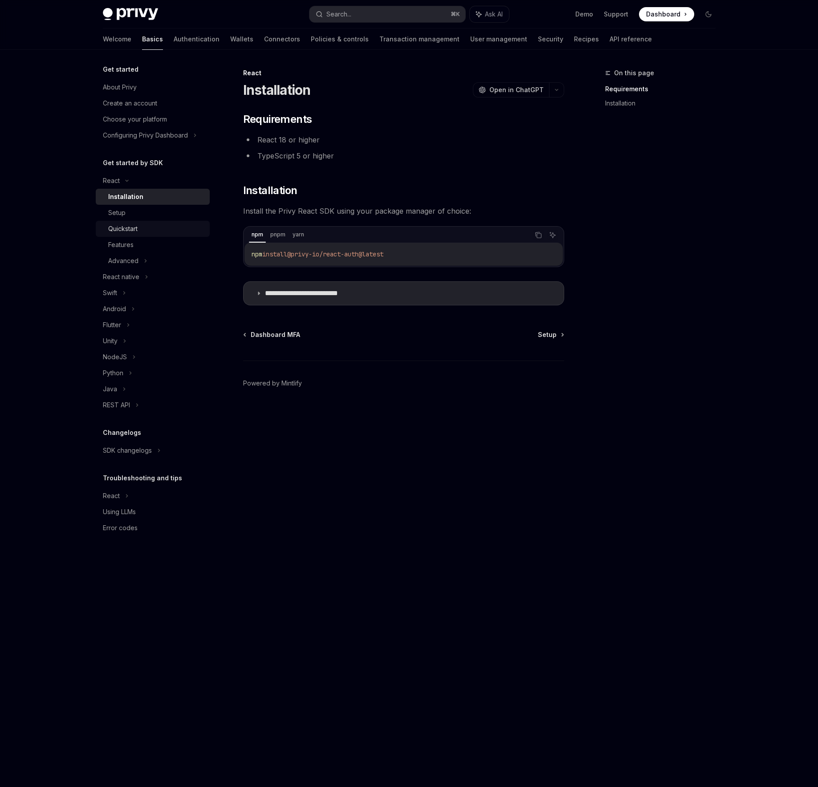
click at [139, 233] on div "Quickstart" at bounding box center [156, 229] width 96 height 11
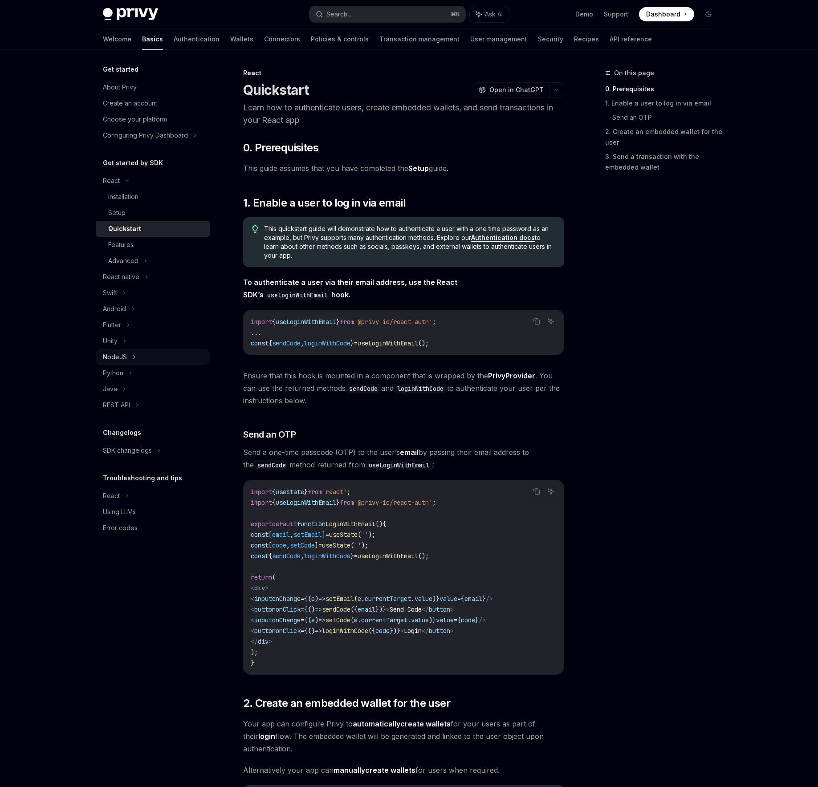
click at [134, 354] on icon at bounding box center [134, 357] width 4 height 11
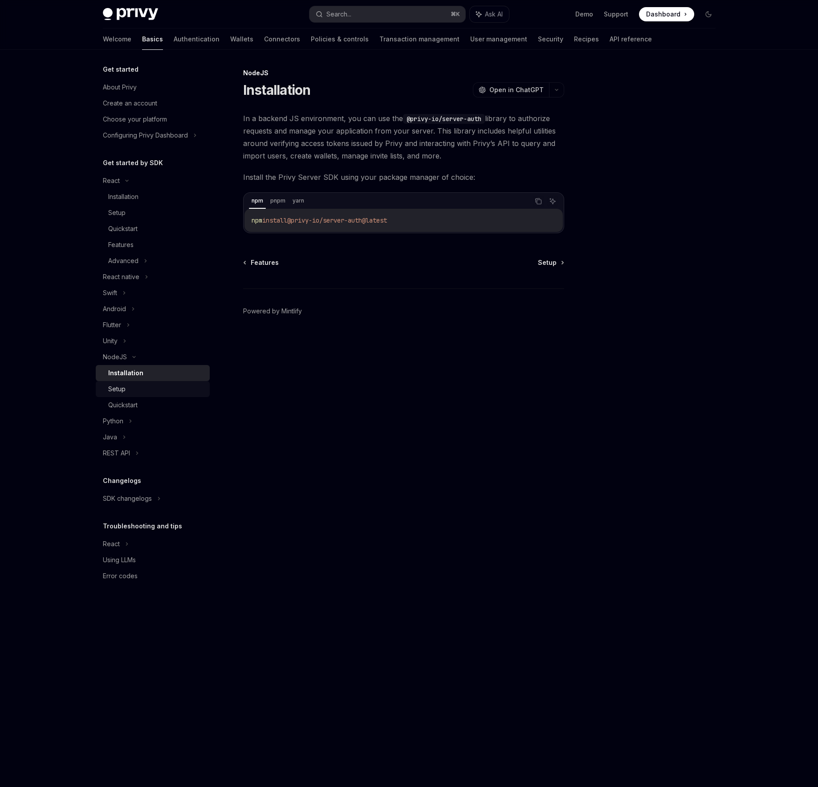
click at [135, 388] on div "Setup" at bounding box center [156, 389] width 96 height 11
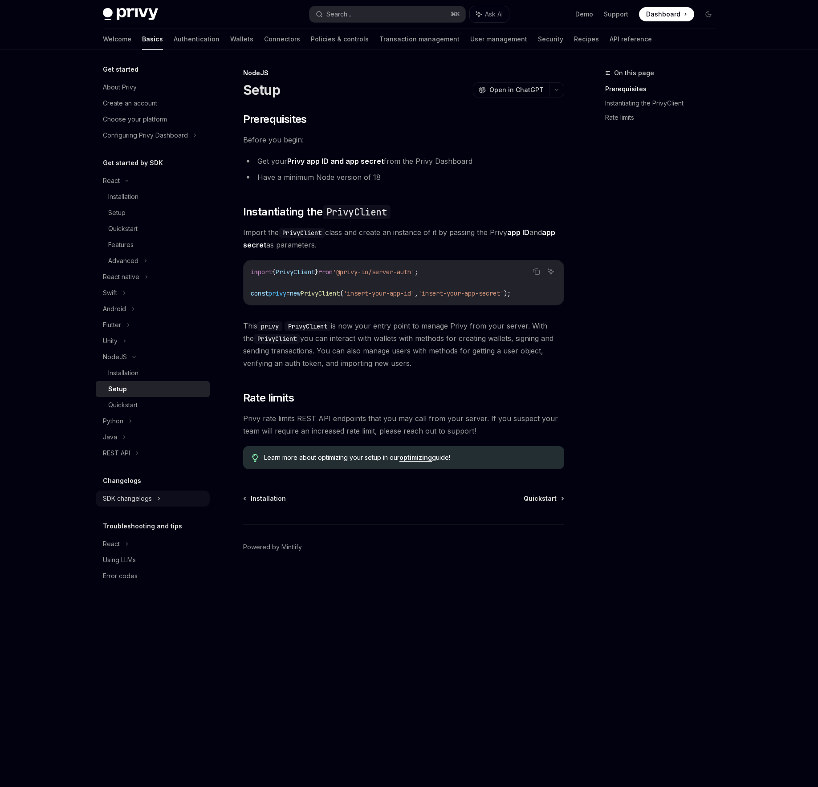
click at [120, 186] on div "SDK changelogs" at bounding box center [111, 180] width 17 height 11
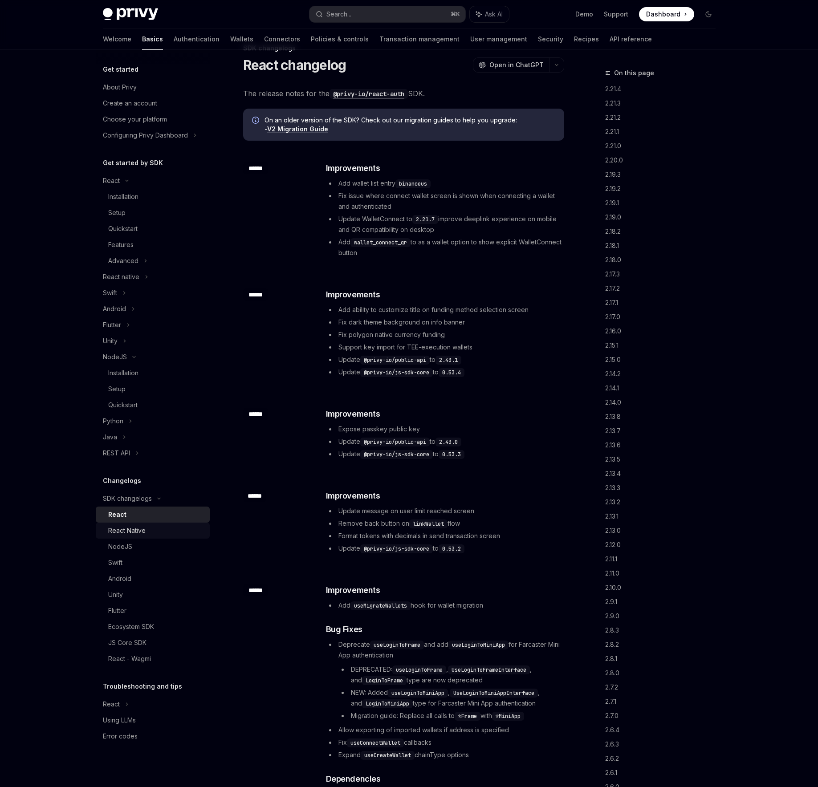
scroll to position [25, 0]
click at [502, 334] on li "Fix polygon native currency funding" at bounding box center [444, 334] width 237 height 11
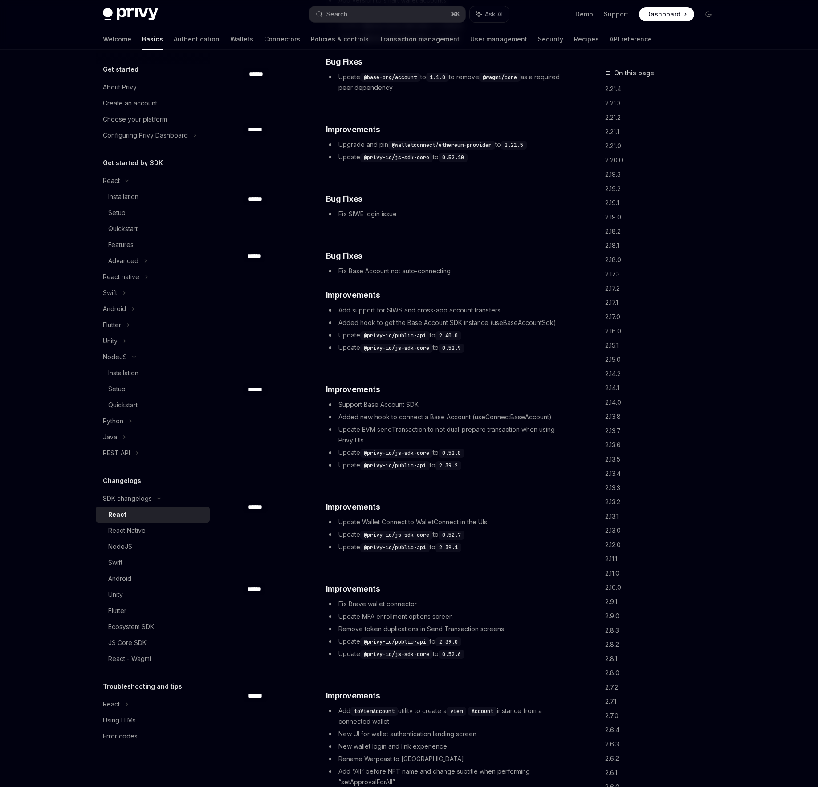
scroll to position [0, 0]
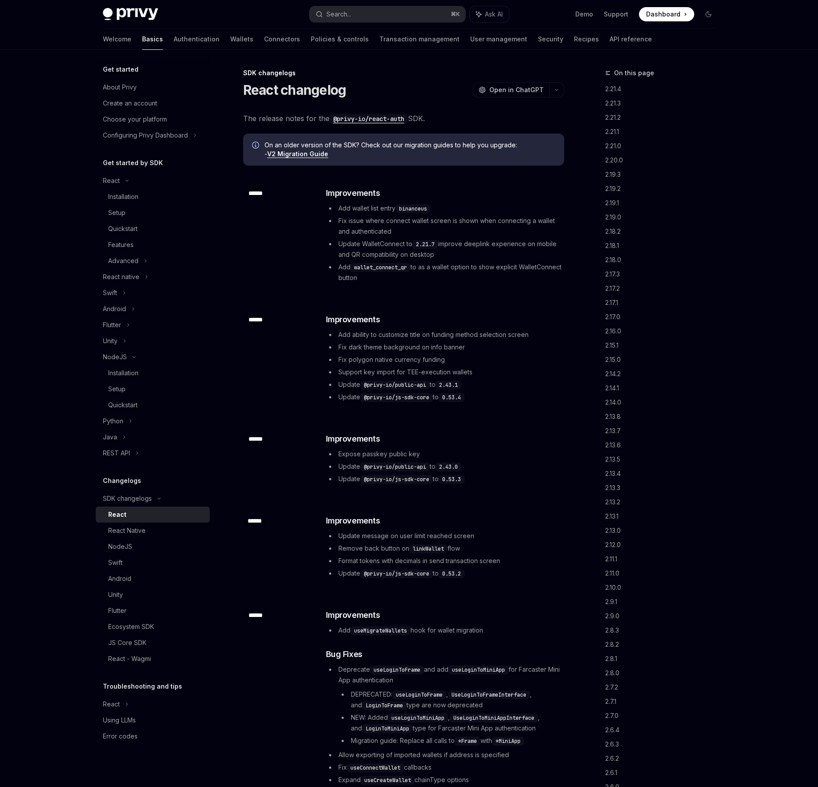
click at [312, 154] on link "V2 Migration Guide" at bounding box center [297, 154] width 61 height 8
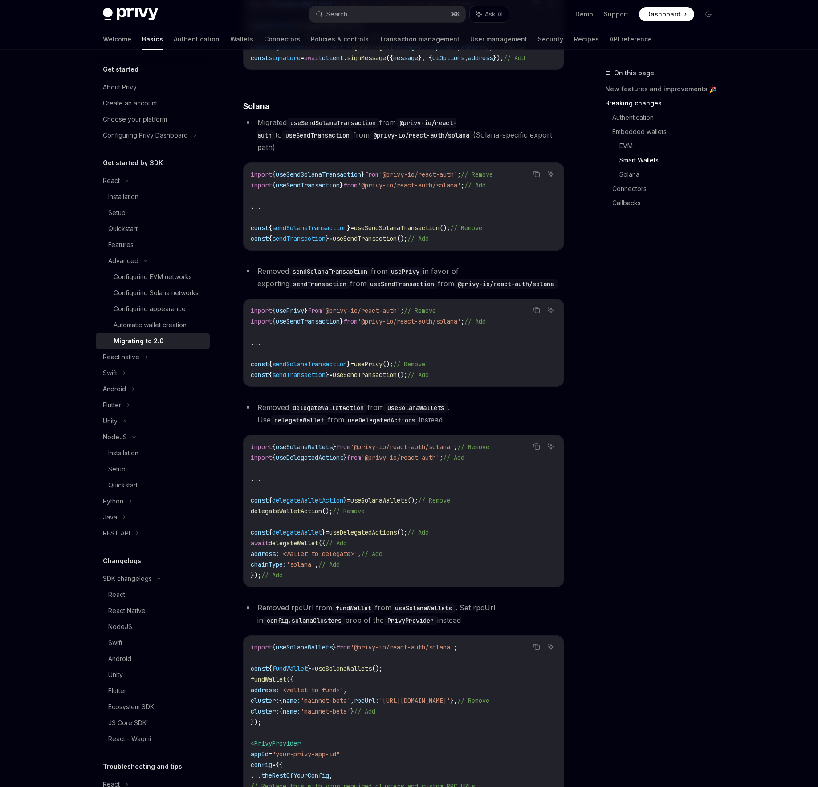
scroll to position [1625, 0]
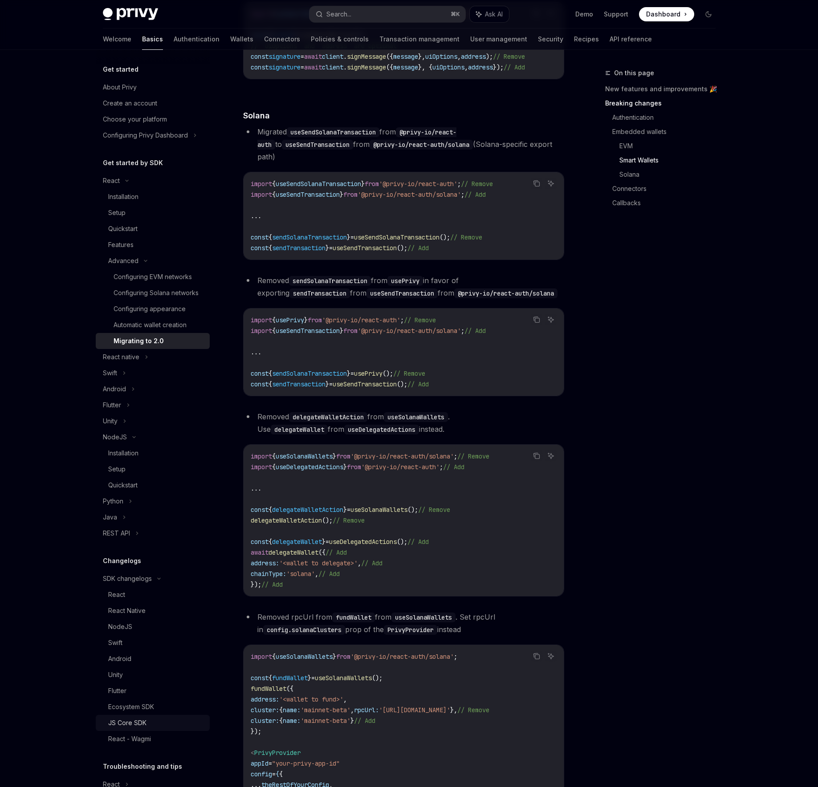
click at [135, 724] on div "JS Core SDK" at bounding box center [127, 723] width 38 height 11
type textarea "*"
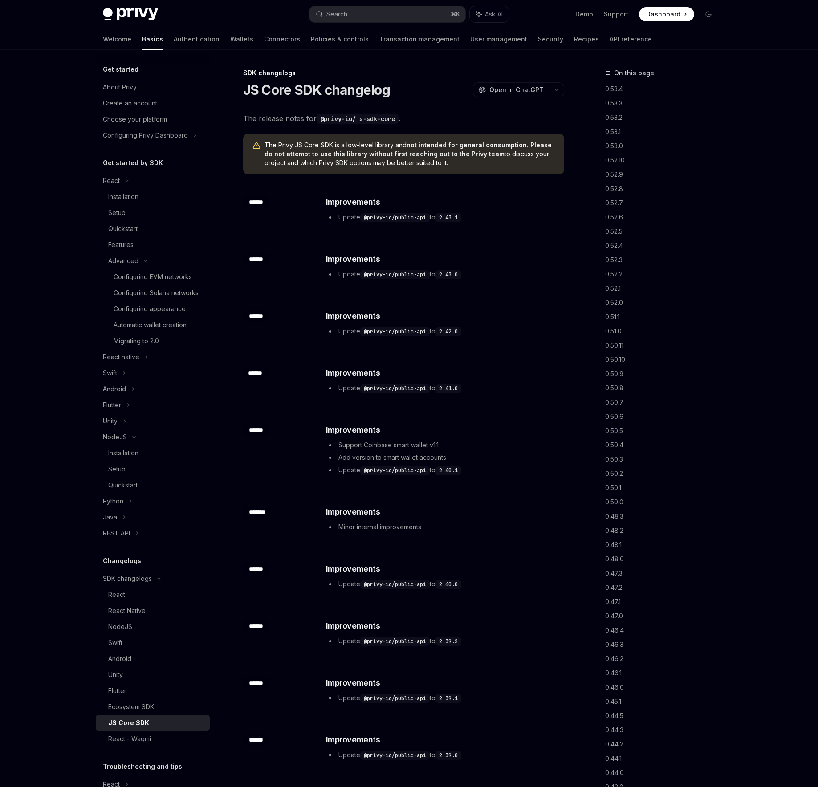
click at [372, 120] on code "@privy-io/js-sdk-core" at bounding box center [358, 119] width 82 height 10
